Goal: Information Seeking & Learning: Learn about a topic

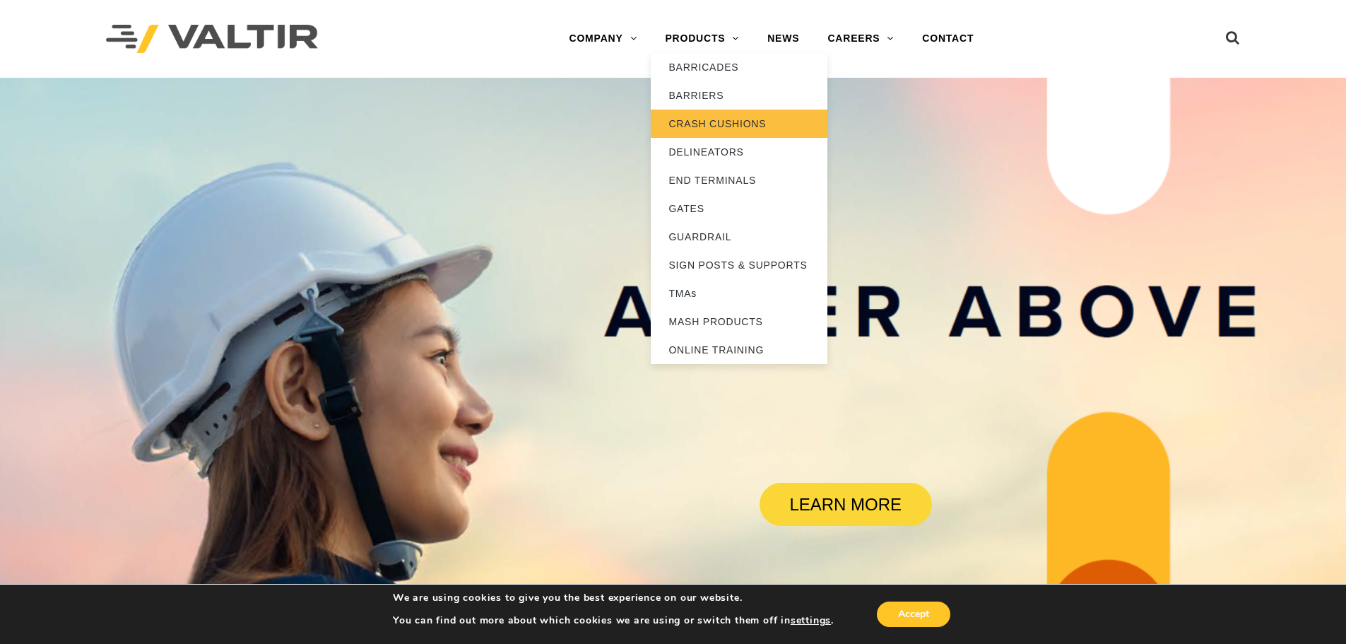
click at [709, 119] on link "CRASH CUSHIONS" at bounding box center [739, 124] width 177 height 28
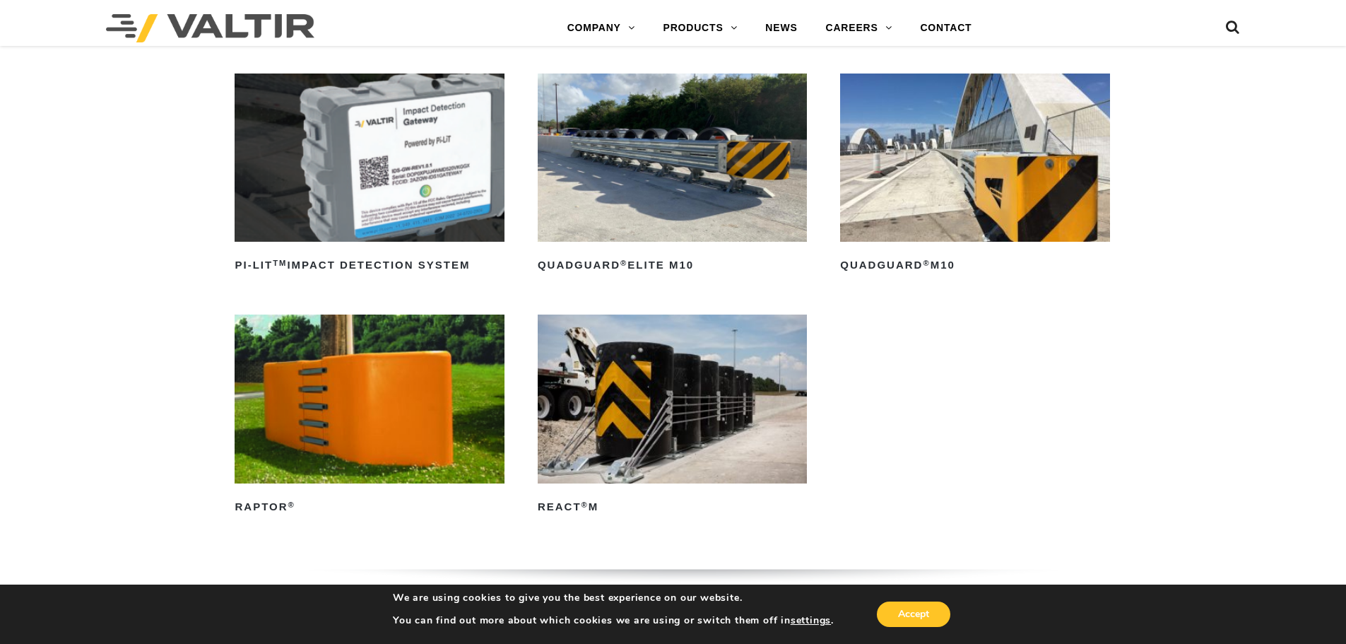
scroll to position [424, 0]
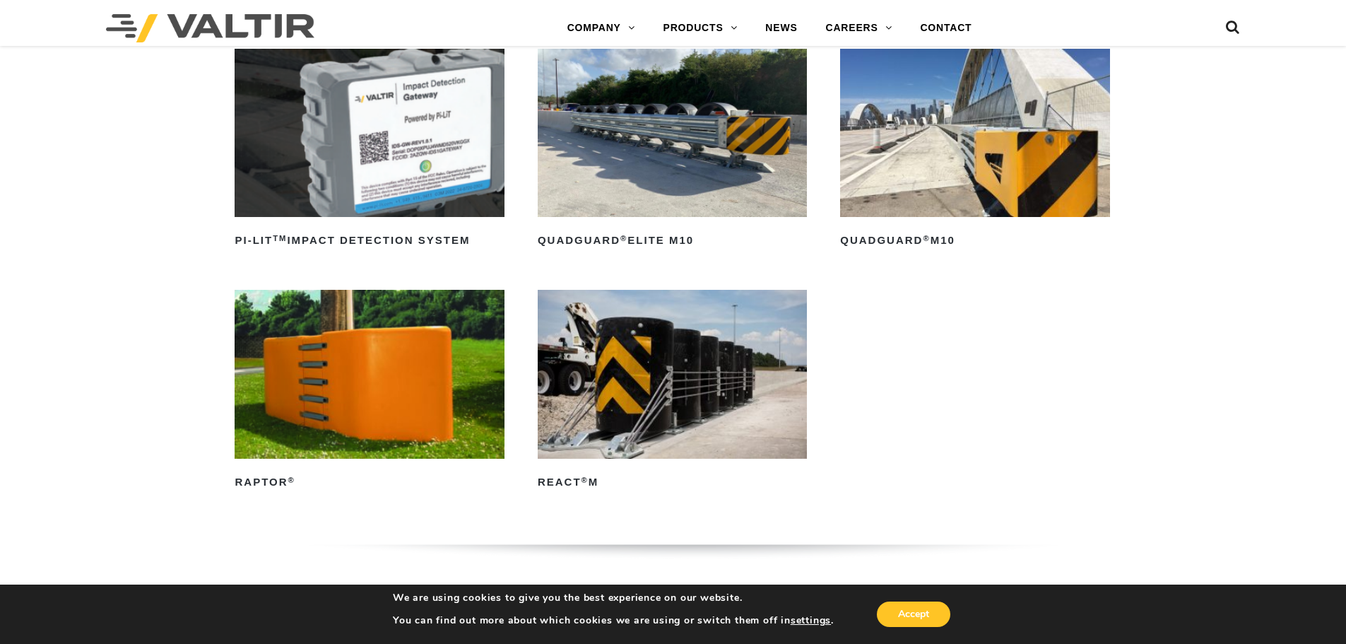
click at [1043, 181] on img at bounding box center [974, 133] width 269 height 168
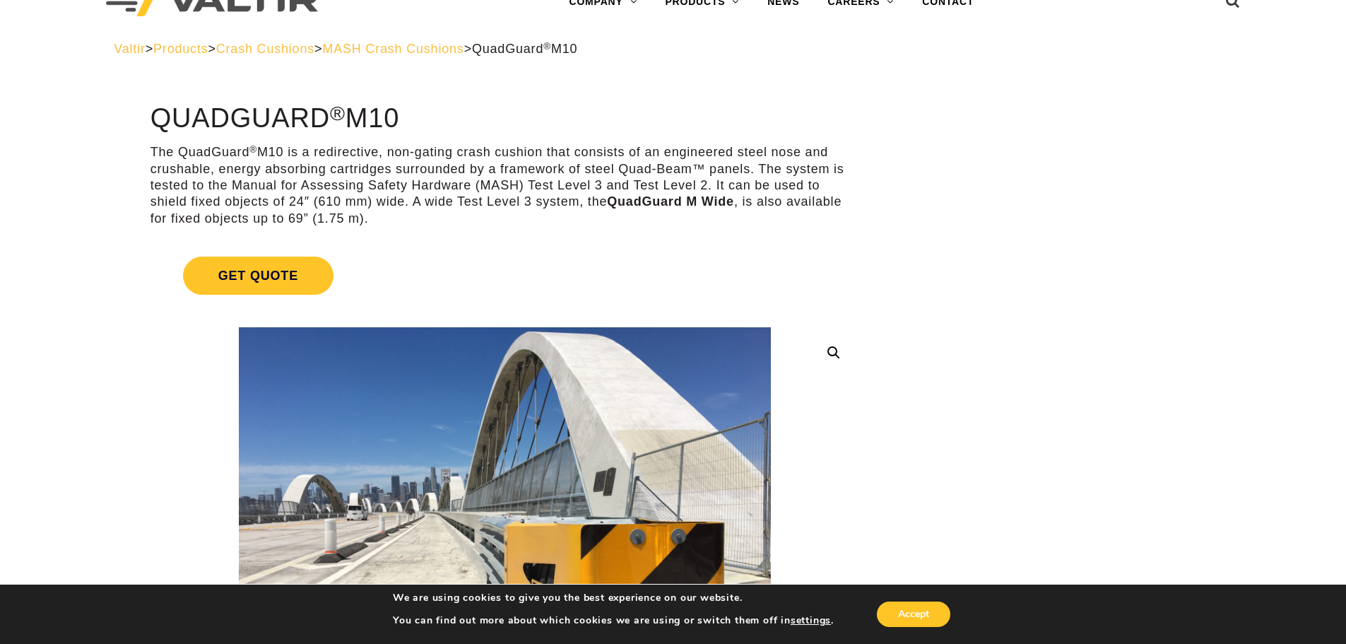
scroll to position [71, 0]
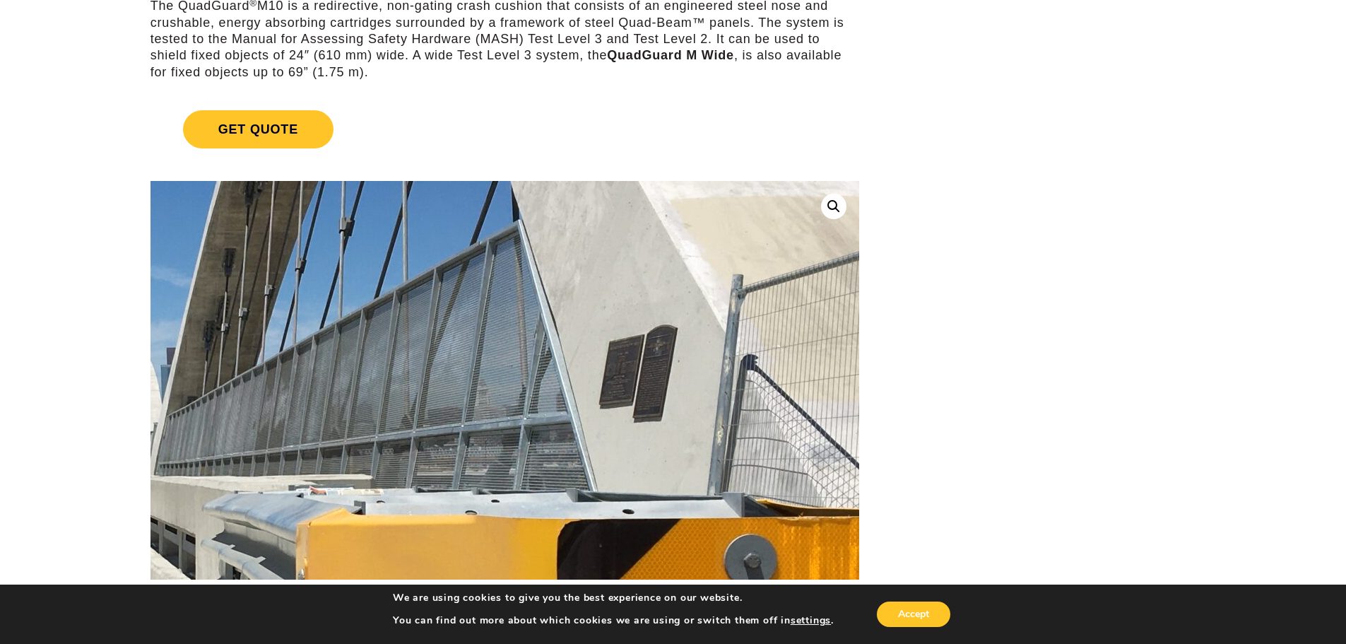
scroll to position [0, 0]
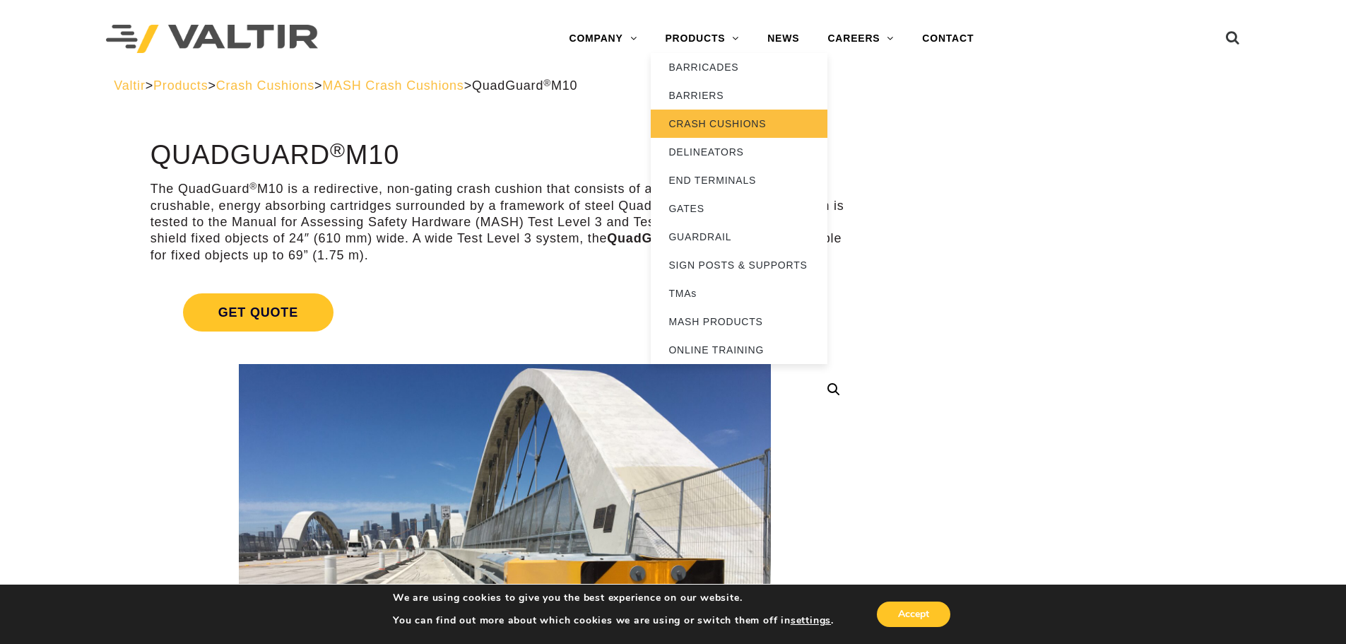
click at [721, 126] on link "CRASH CUSHIONS" at bounding box center [739, 124] width 177 height 28
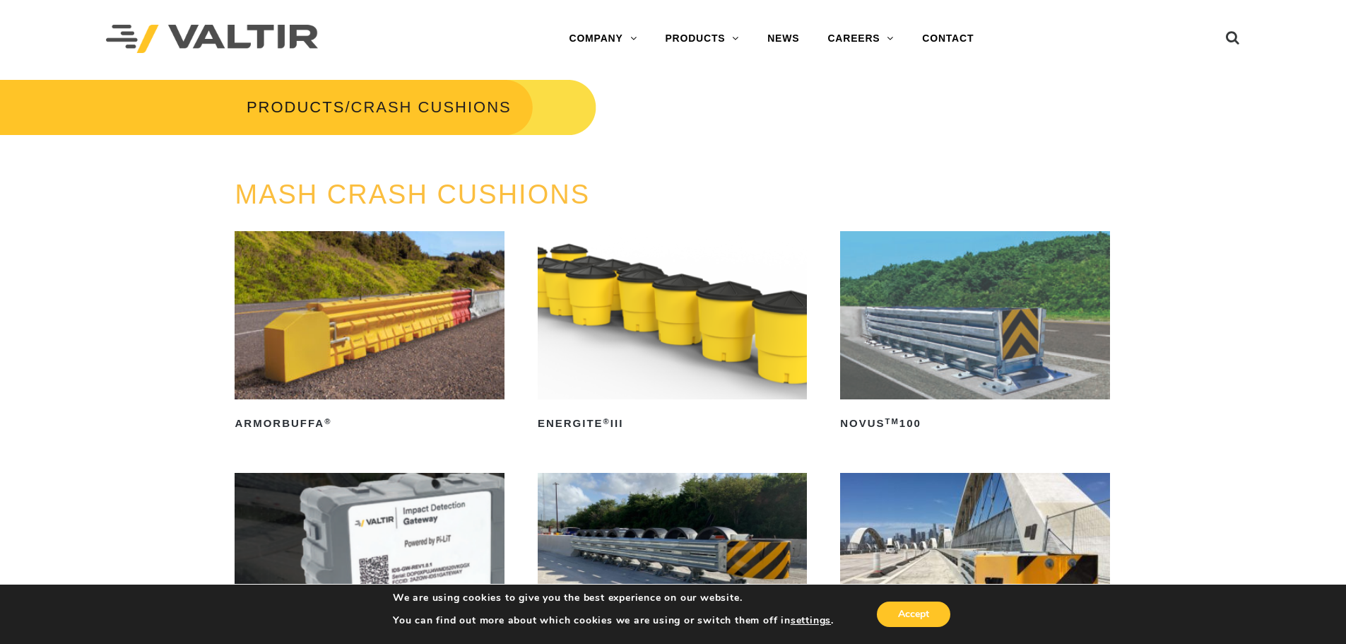
click at [1007, 327] on img at bounding box center [974, 315] width 269 height 168
